Goal: Information Seeking & Learning: Learn about a topic

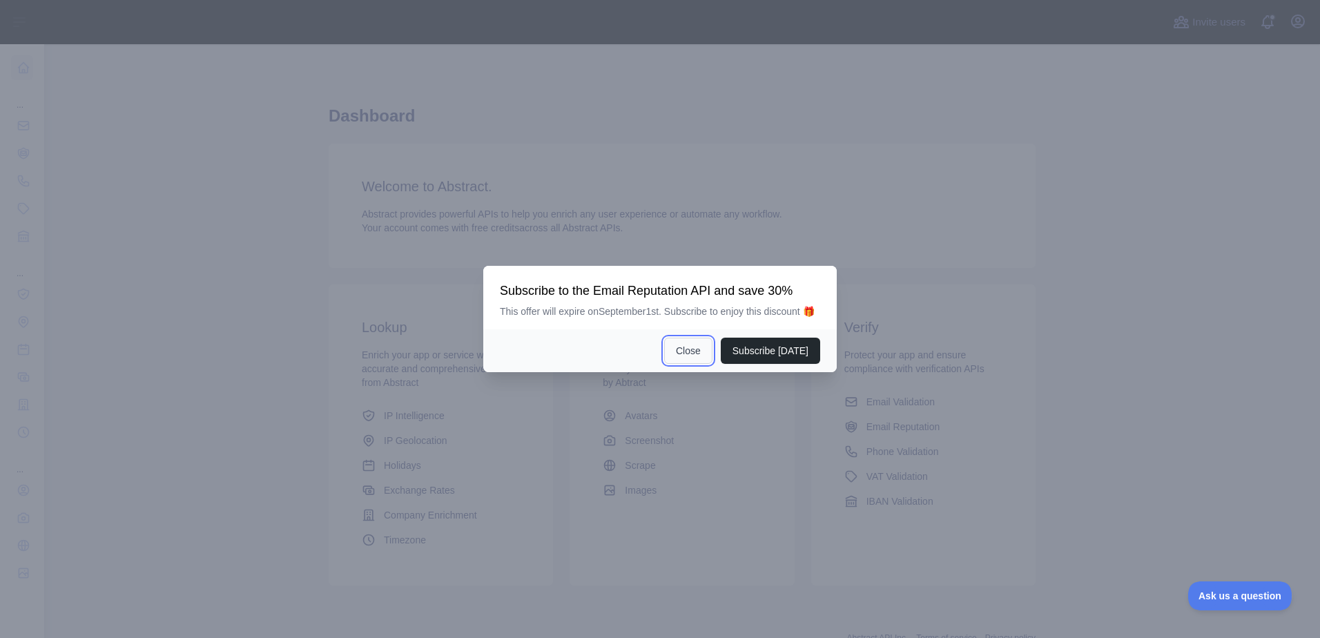
click at [686, 353] on button "Close" at bounding box center [688, 350] width 48 height 26
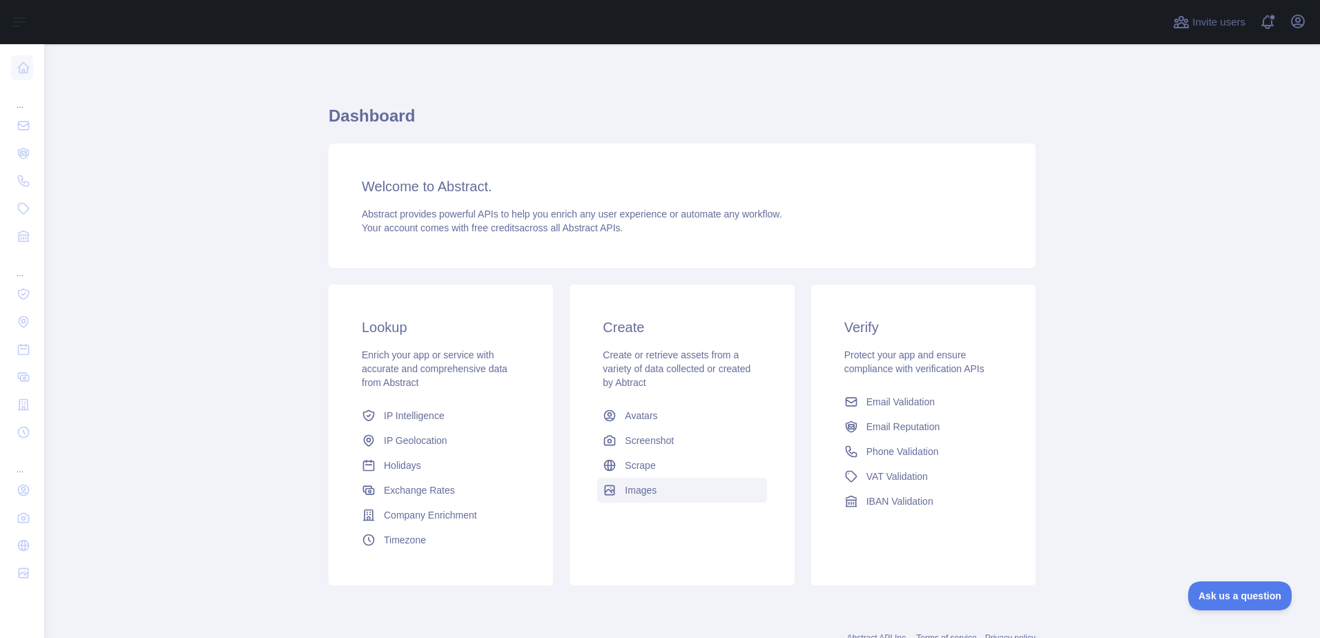
click at [634, 490] on span "Images" at bounding box center [641, 490] width 32 height 14
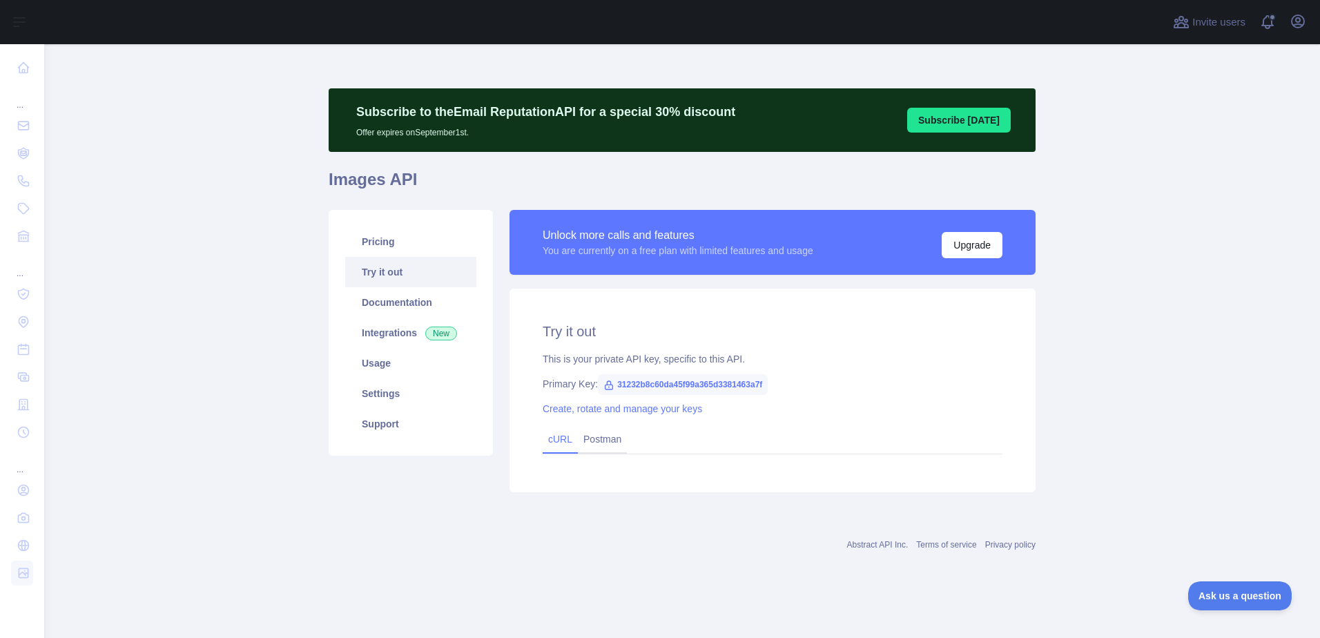
click at [560, 440] on link "cURL" at bounding box center [560, 438] width 24 height 11
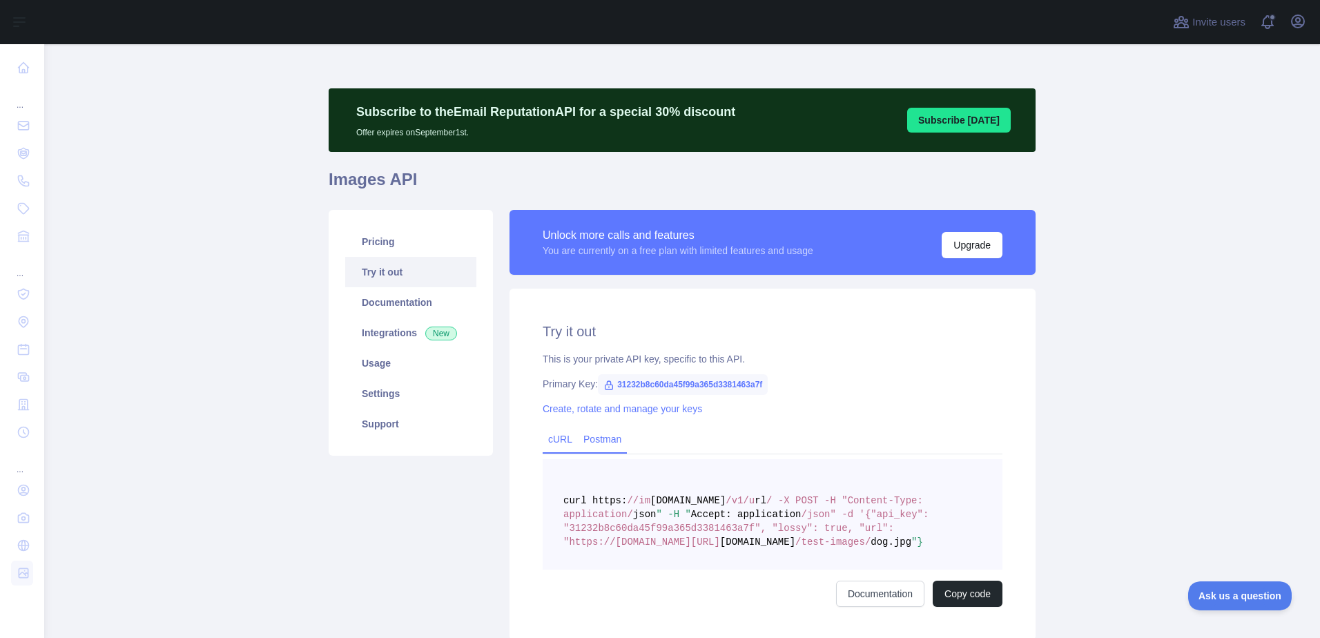
click at [601, 433] on link "Postman" at bounding box center [602, 439] width 49 height 22
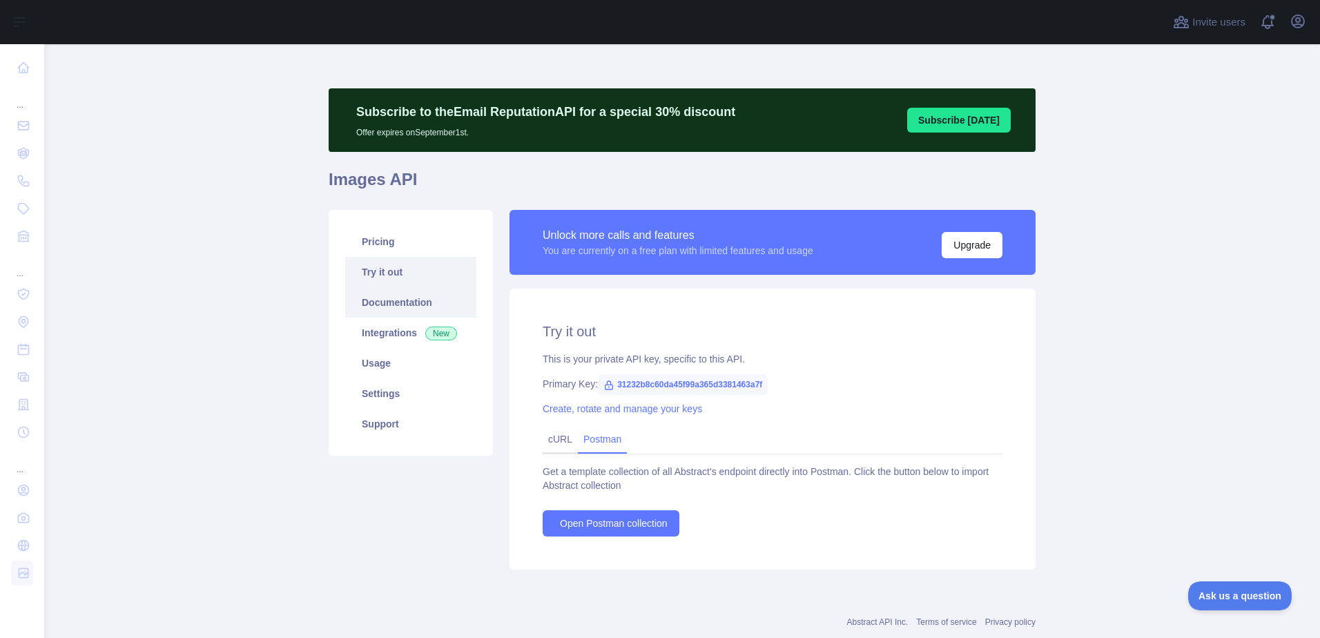
click at [391, 305] on link "Documentation" at bounding box center [410, 302] width 131 height 30
click at [392, 332] on link "Integrations New" at bounding box center [410, 332] width 131 height 30
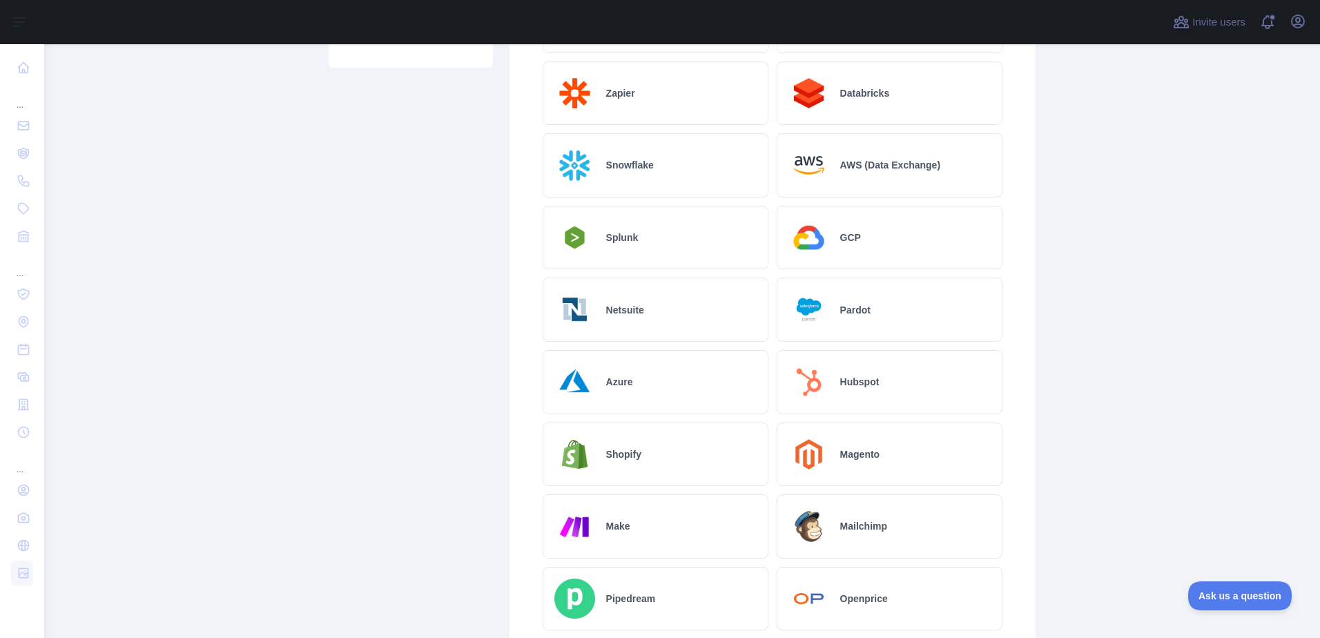
scroll to position [112, 0]
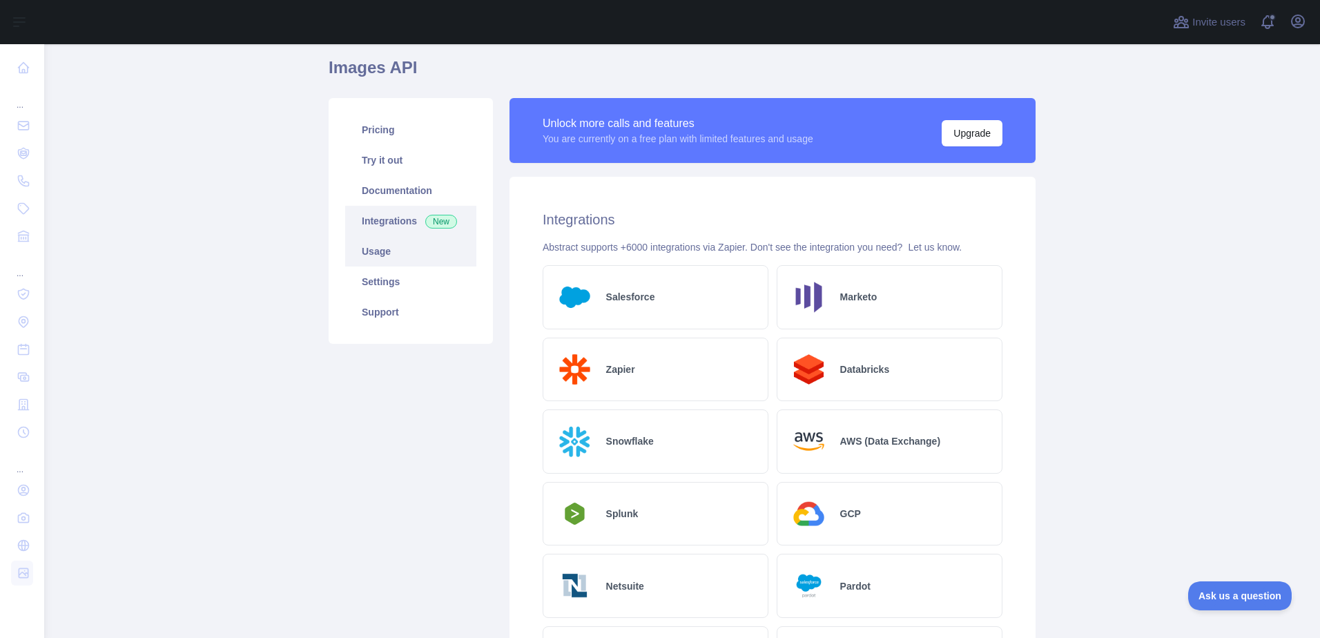
click at [370, 253] on link "Usage" at bounding box center [410, 251] width 131 height 30
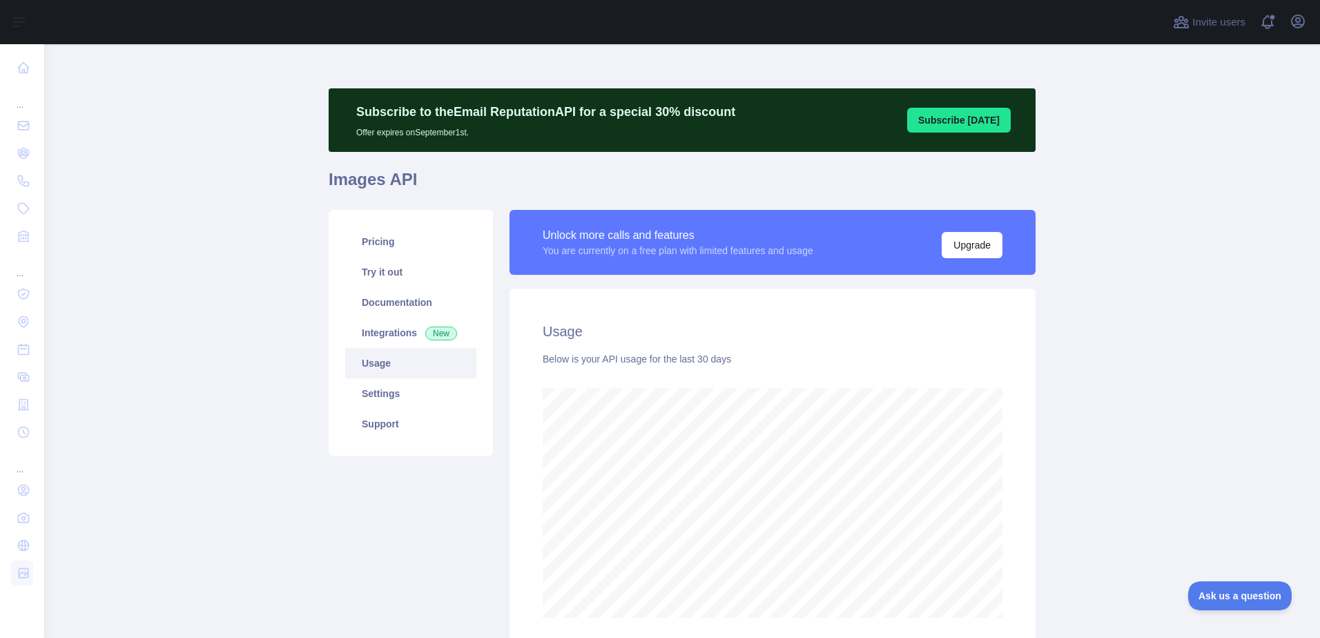
scroll to position [115, 0]
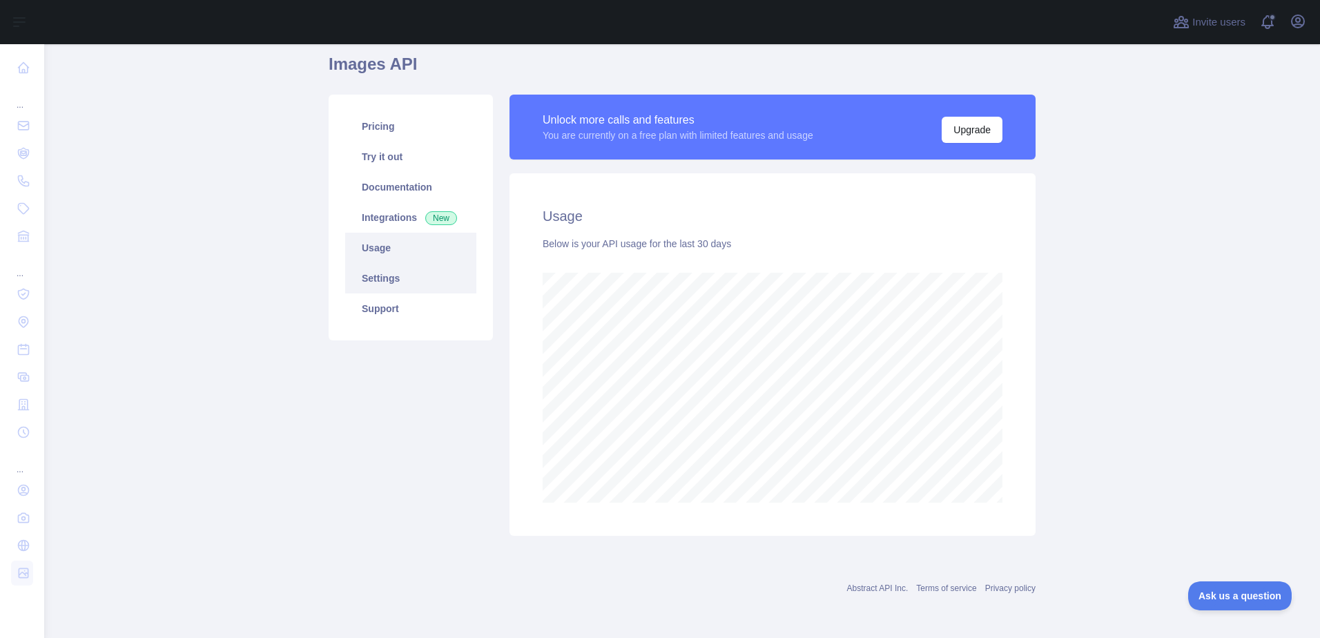
click at [386, 276] on link "Settings" at bounding box center [410, 278] width 131 height 30
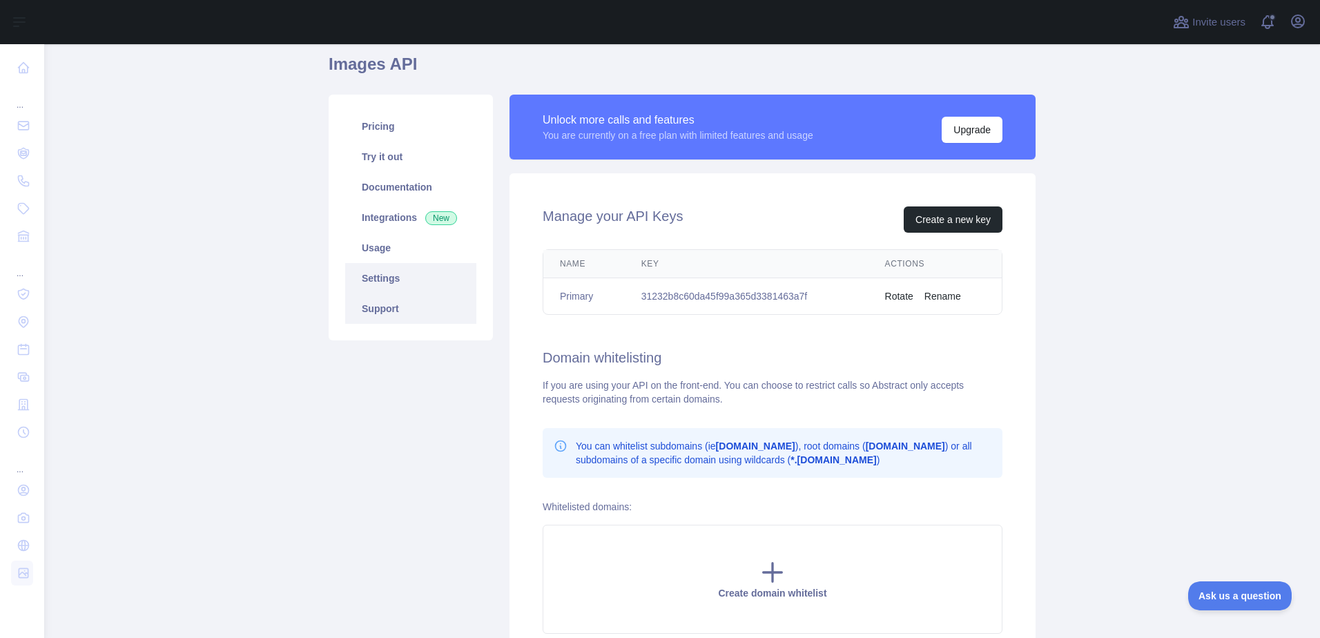
click at [390, 309] on link "Support" at bounding box center [410, 308] width 131 height 30
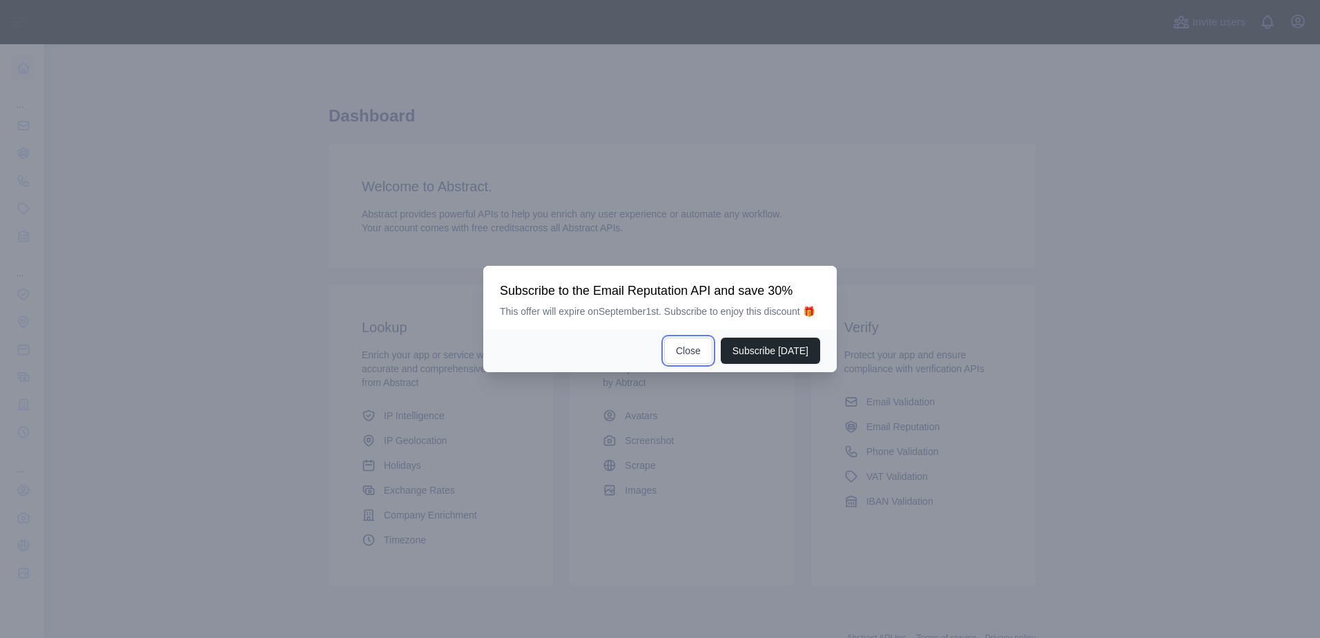
click at [690, 346] on button "Close" at bounding box center [688, 350] width 48 height 26
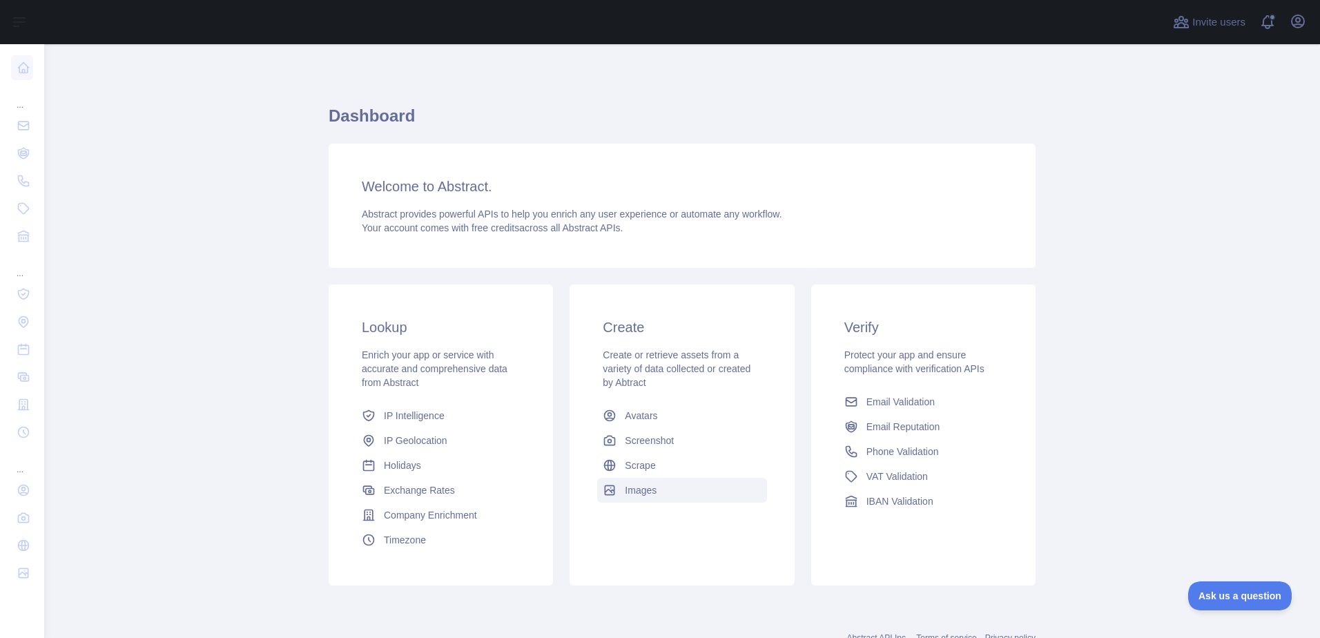
click at [635, 492] on span "Images" at bounding box center [641, 490] width 32 height 14
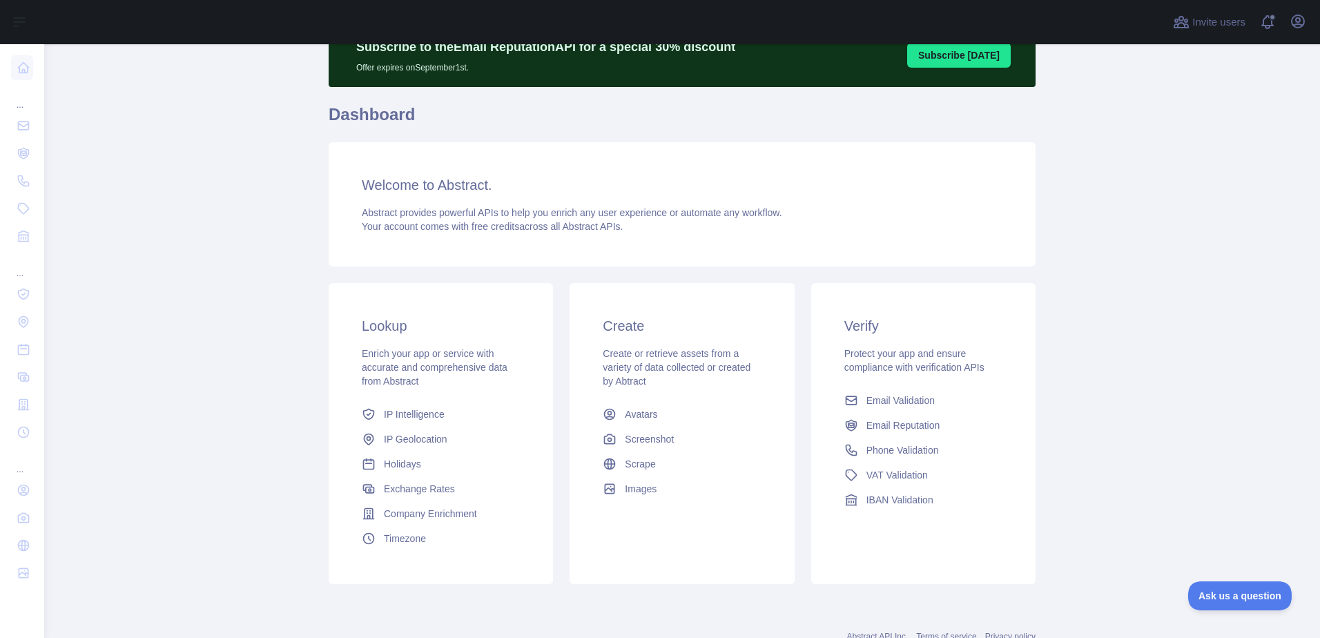
scroll to position [113, 0]
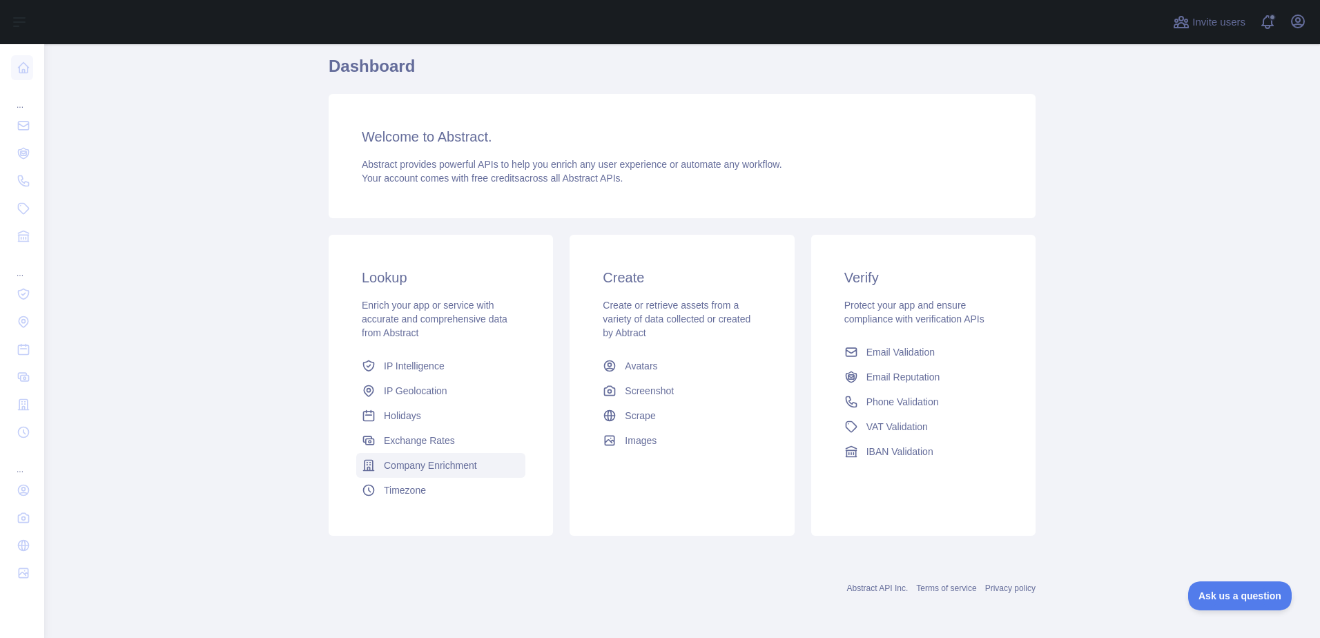
click at [426, 462] on span "Company Enrichment" at bounding box center [430, 465] width 93 height 14
